Goal: Find specific page/section: Find specific page/section

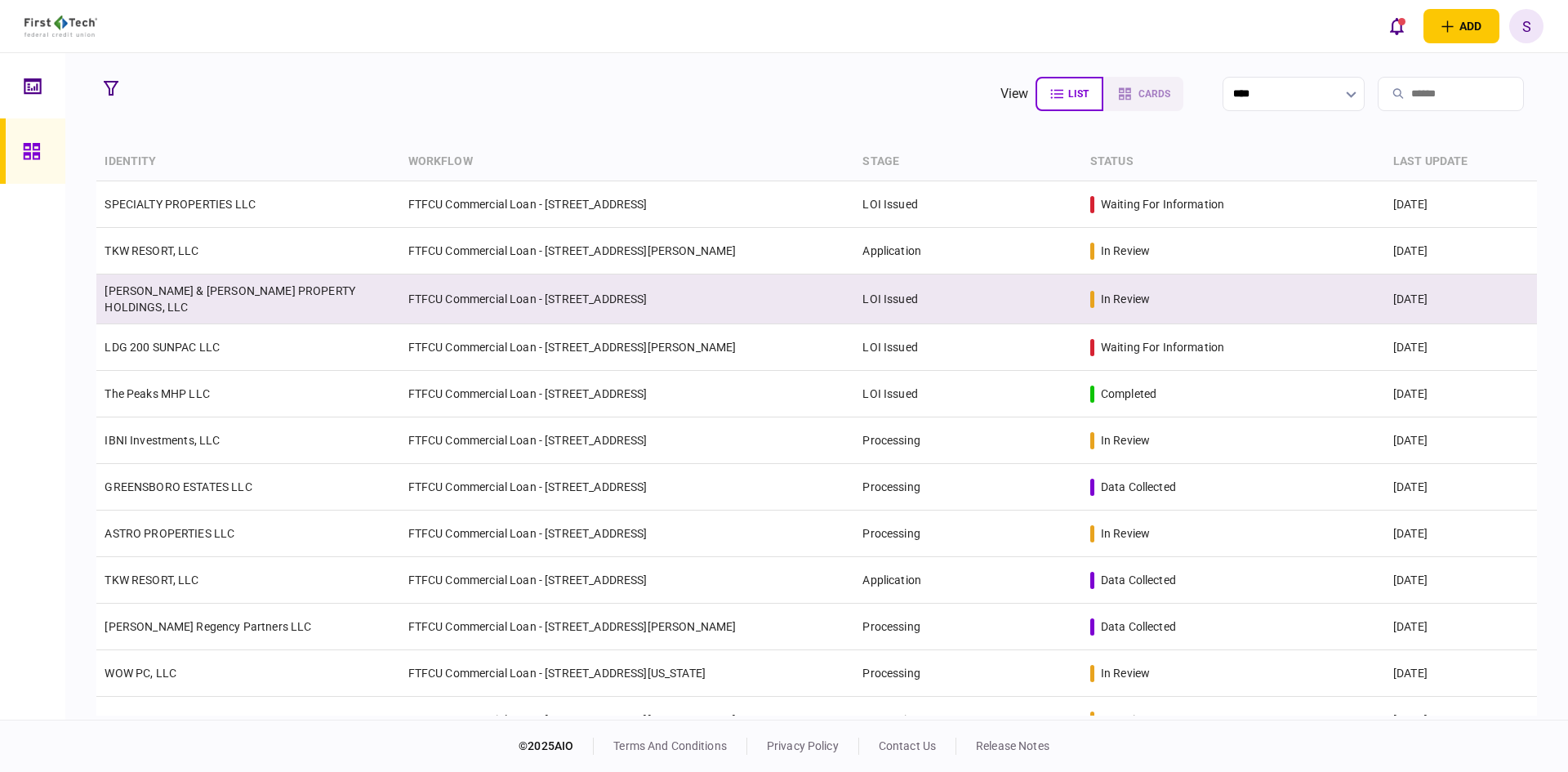
click at [365, 301] on td "CULLUM & KELLEY PROPERTY HOLDINGS, LLC" at bounding box center [247, 299] width 303 height 50
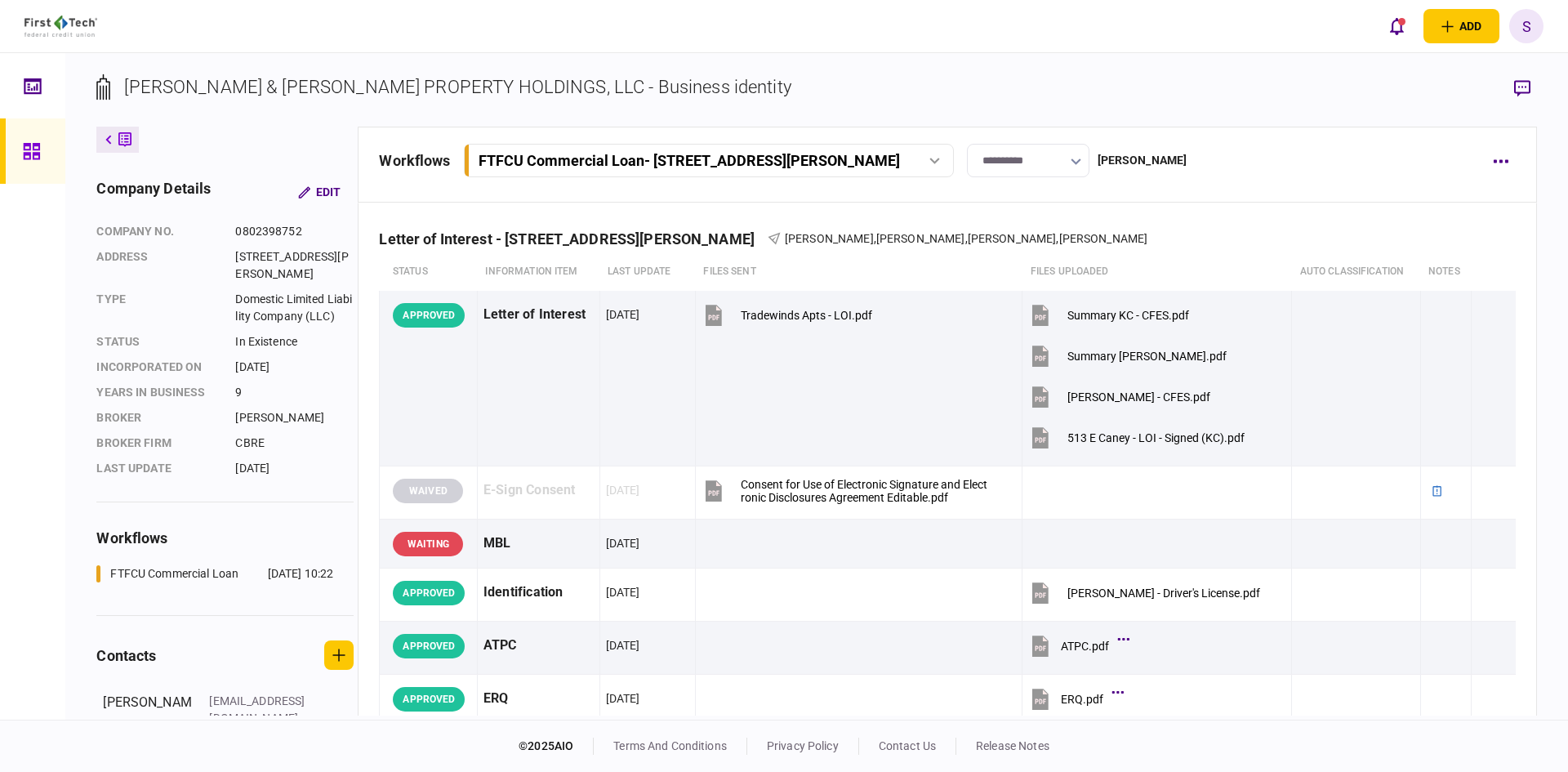
click at [32, 159] on icon at bounding box center [32, 151] width 18 height 19
